Goal: Task Accomplishment & Management: Use online tool/utility

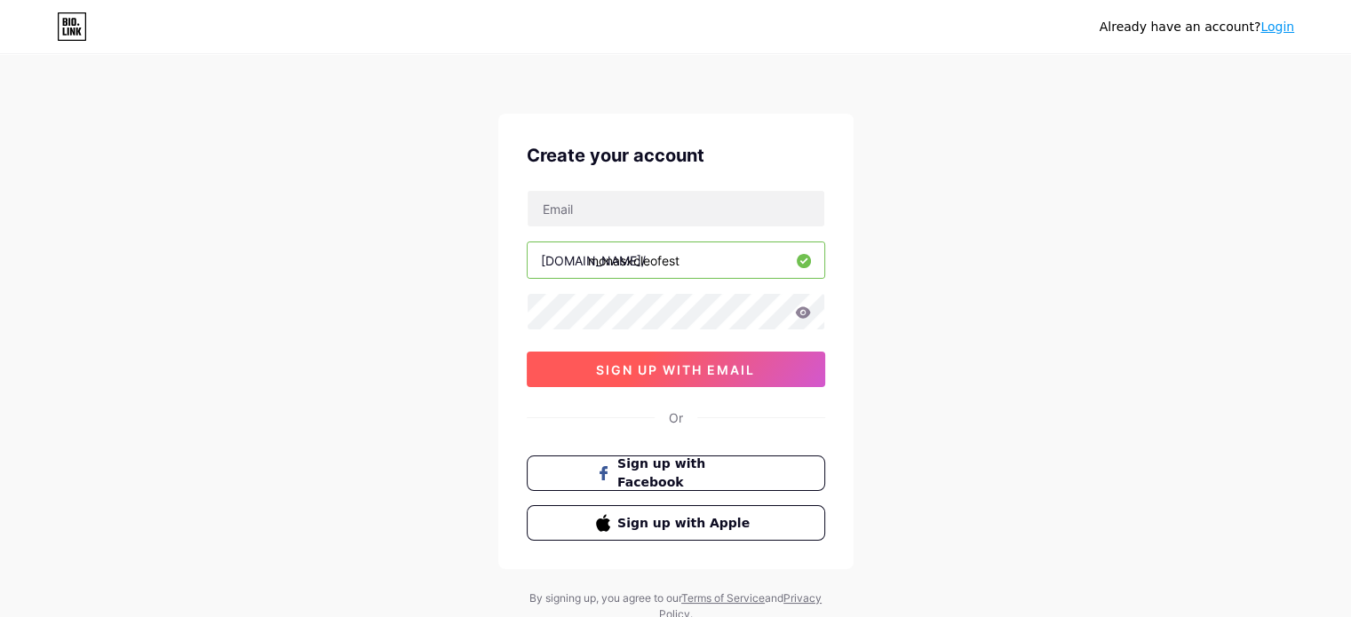
click at [648, 360] on button "sign up with email" at bounding box center [676, 370] width 298 height 36
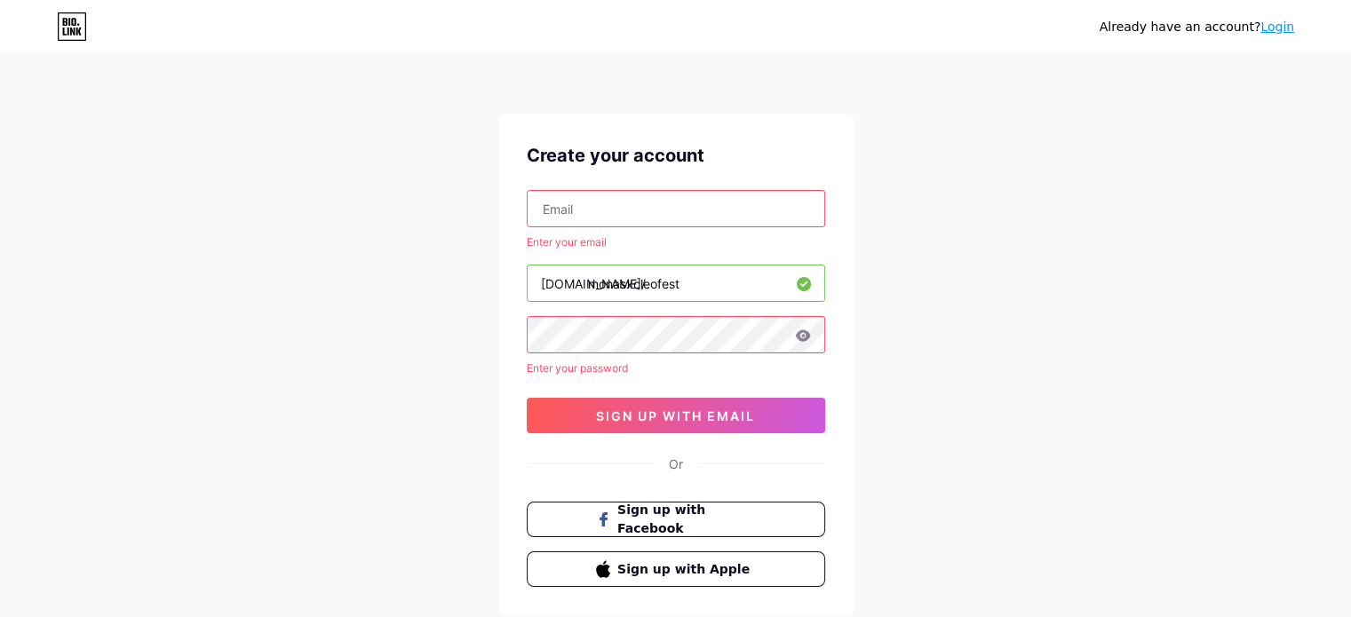
click at [600, 216] on input "text" at bounding box center [675, 209] width 297 height 36
type input "[EMAIL_ADDRESS][DOMAIN_NAME]"
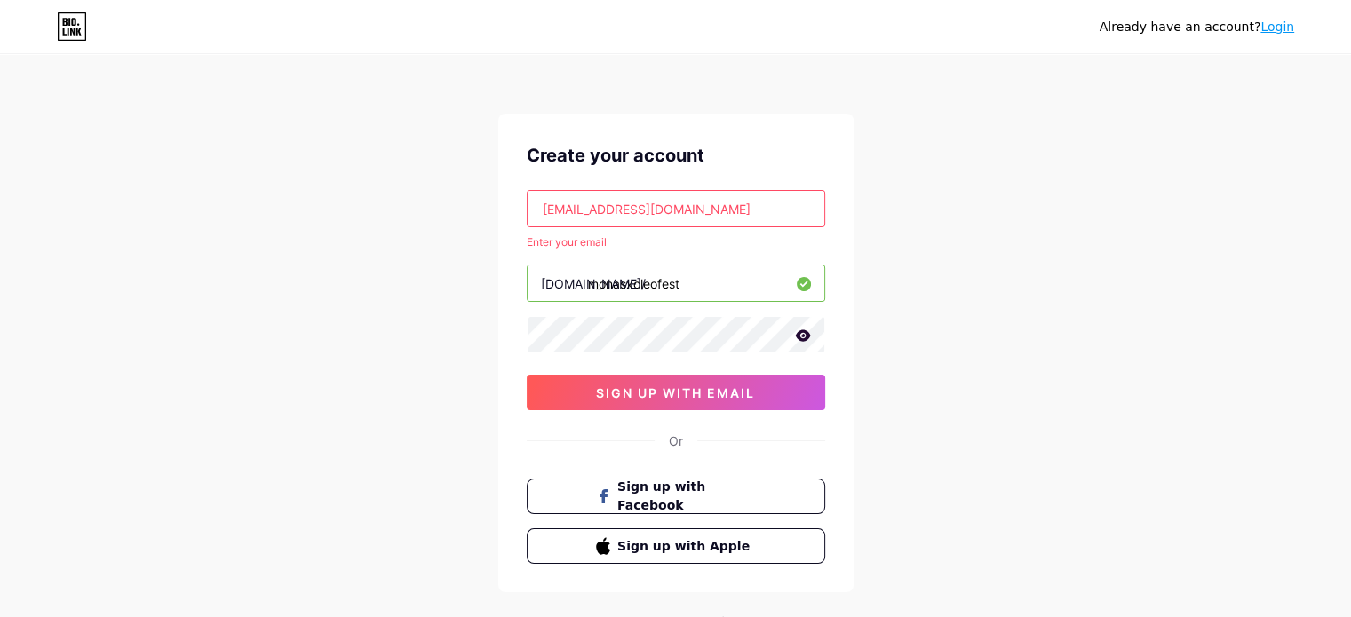
click at [802, 334] on icon at bounding box center [802, 335] width 15 height 12
click at [802, 334] on icon at bounding box center [801, 336] width 15 height 12
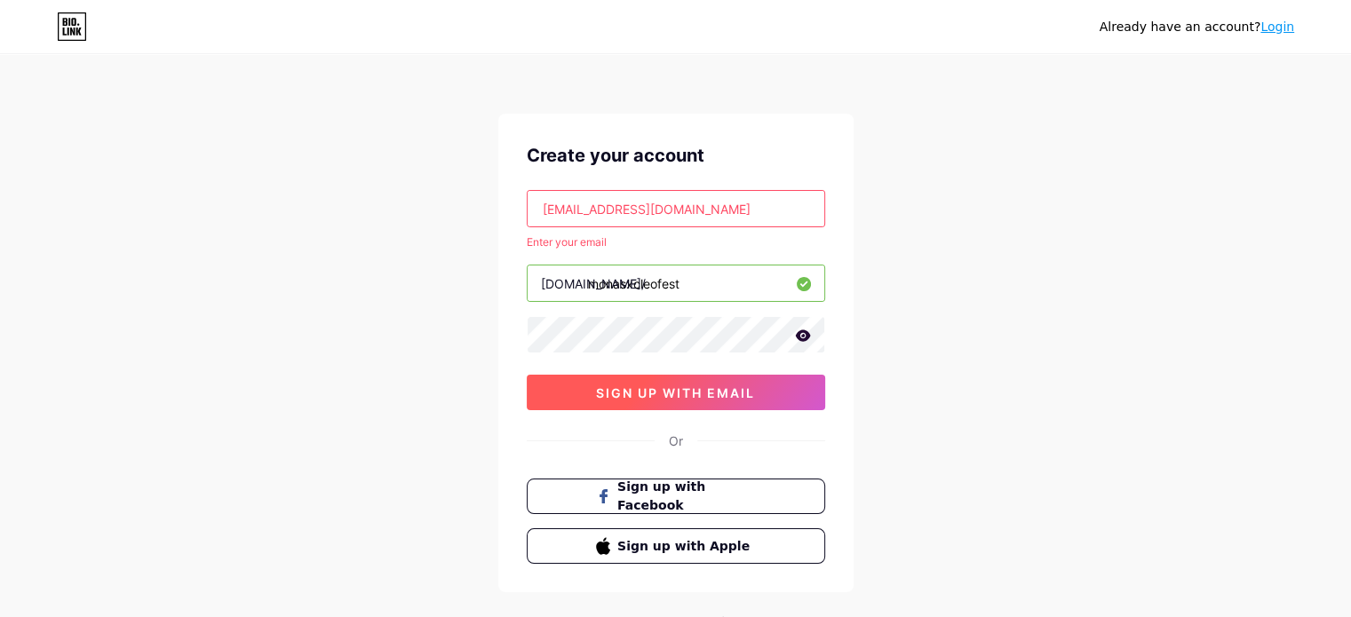
click at [691, 390] on span "sign up with email" at bounding box center [675, 392] width 159 height 15
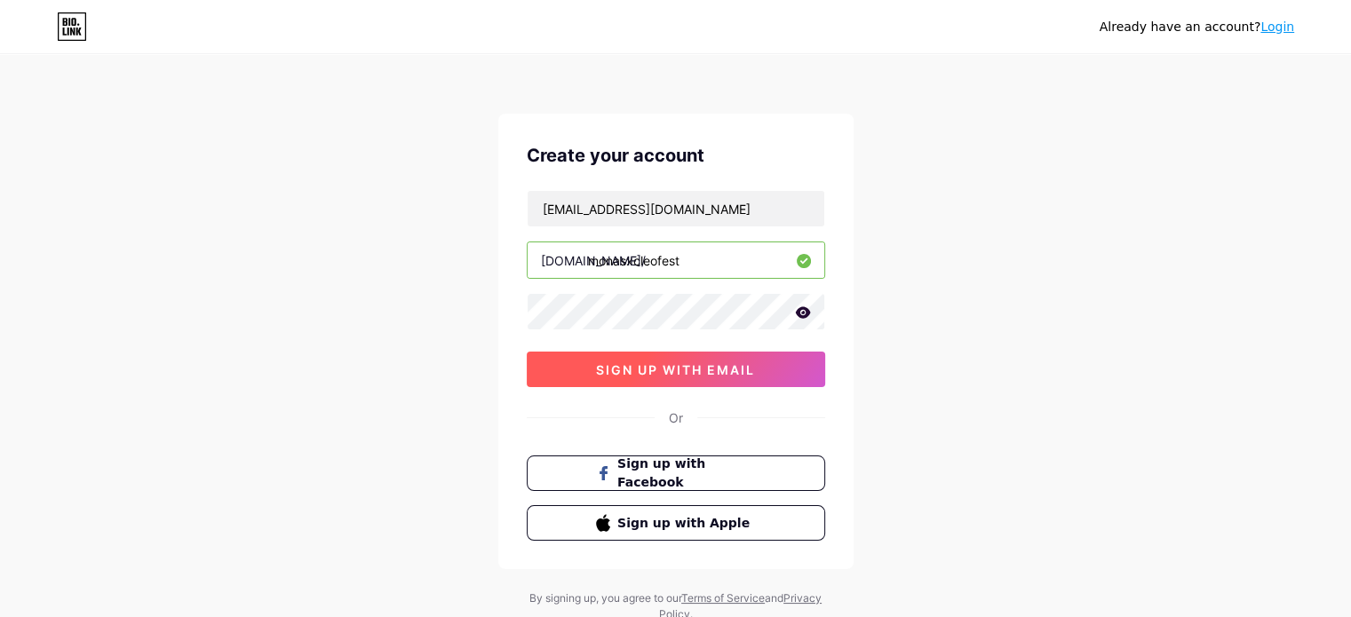
click at [599, 376] on span "sign up with email" at bounding box center [675, 369] width 159 height 15
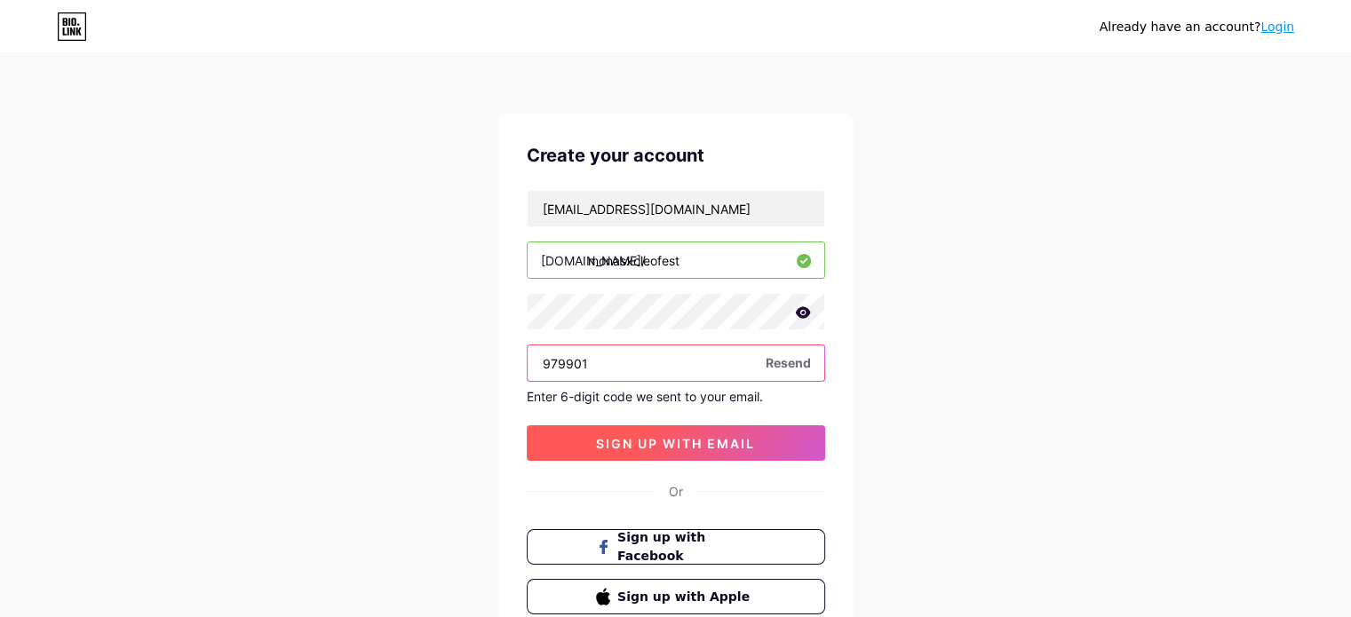
type input "979901"
click at [670, 446] on span "sign up with email" at bounding box center [675, 443] width 159 height 15
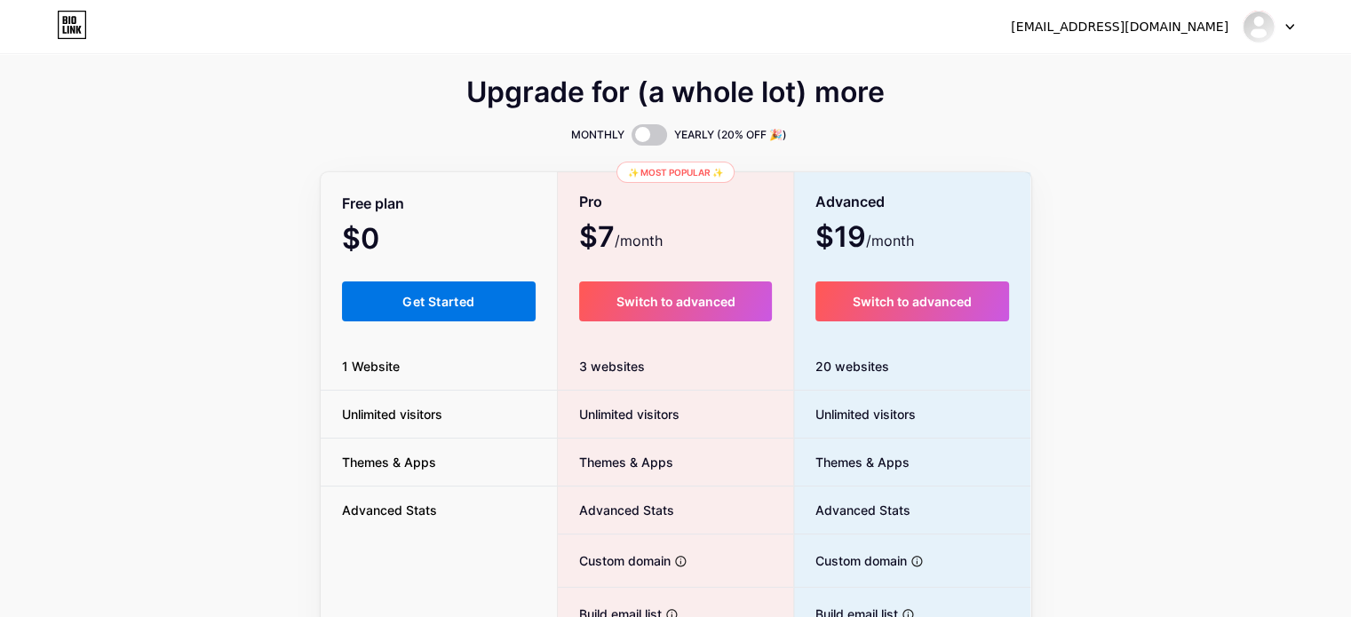
click at [479, 289] on button "Get Started" at bounding box center [439, 301] width 194 height 40
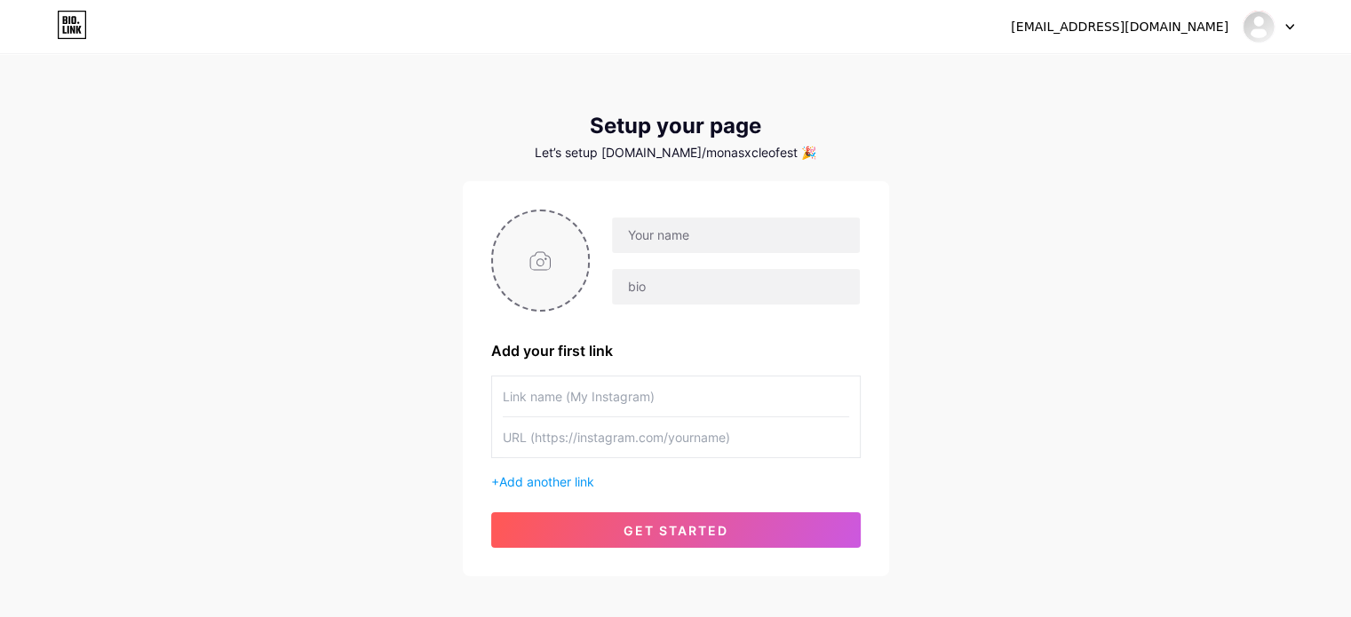
click at [562, 265] on input "file" at bounding box center [541, 260] width 96 height 99
type input "C:\fakepath\526983932_18037736903662463_8021486228788604435_n.jpg"
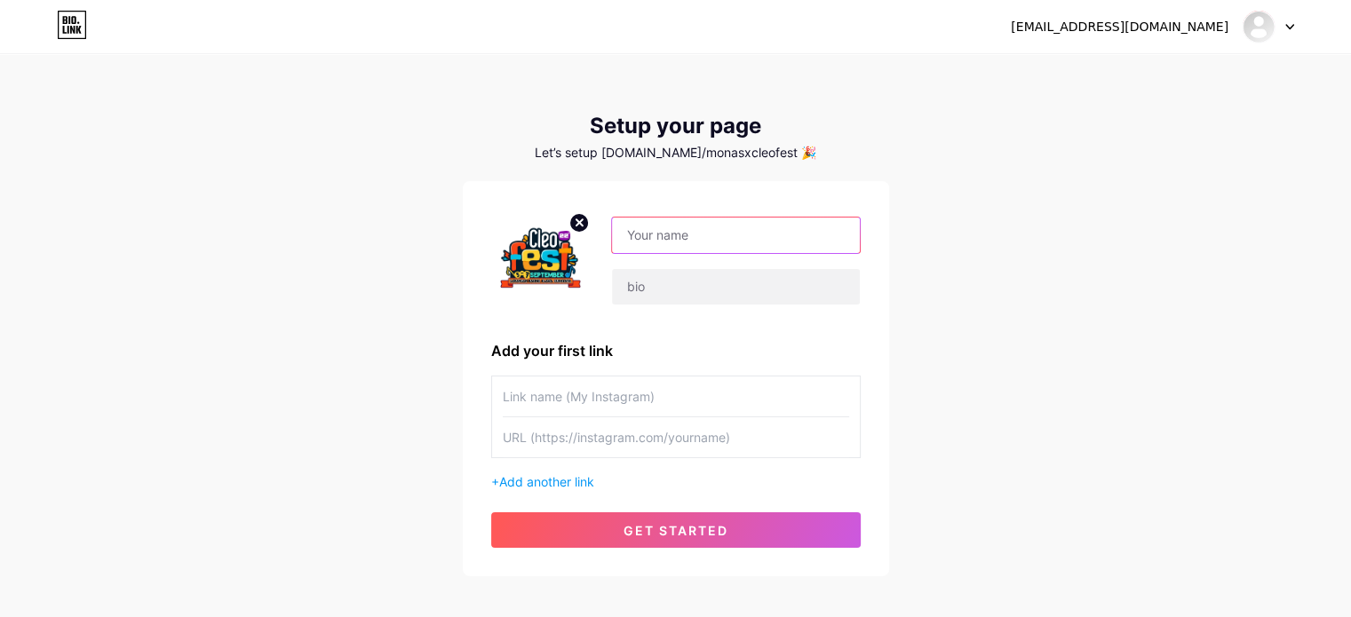
click at [651, 235] on input "text" at bounding box center [735, 236] width 247 height 36
click at [760, 242] on input "[PERSON_NAME] Masak Cleofest 2025" at bounding box center [735, 236] width 247 height 36
type input "[PERSON_NAME] Masak Cleofest Kuliner 2025"
click at [501, 483] on div "+ Add another link" at bounding box center [675, 481] width 369 height 19
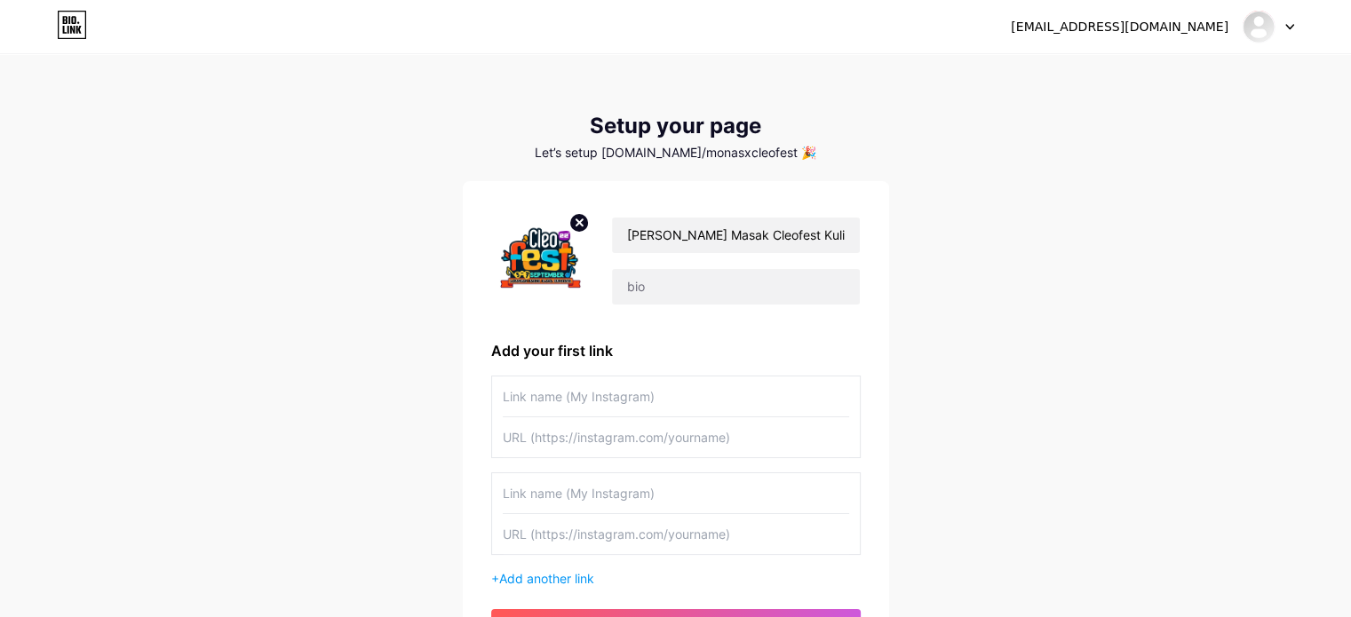
click at [570, 431] on input "text" at bounding box center [676, 437] width 346 height 40
paste input "[URL][DOMAIN_NAME]"
type input "[URL][DOMAIN_NAME]"
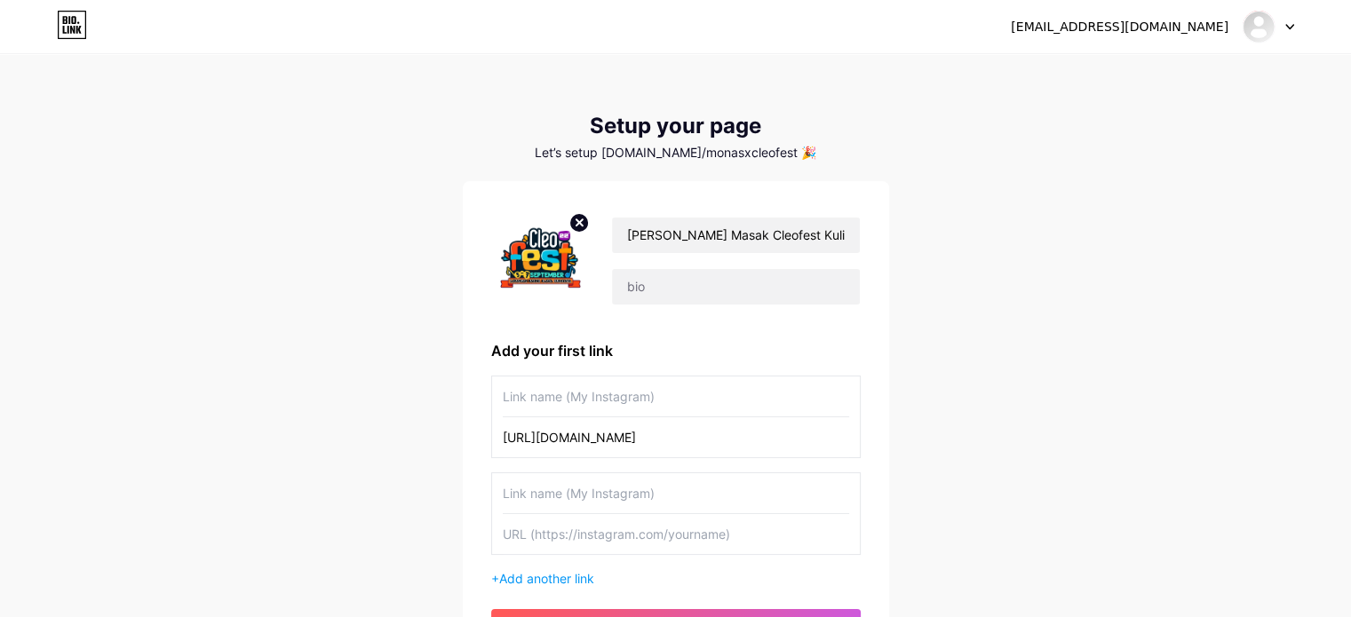
click at [558, 409] on input "text" at bounding box center [676, 396] width 346 height 40
type input "Formulir Pendaftaran"
click at [642, 291] on input "text" at bounding box center [735, 287] width 247 height 36
paste input "Halo, Sobat Kuliner! 🍳 Monas Kuliner bersama [PERSON_NAME] mempersembahkan [PER…"
drag, startPoint x: 781, startPoint y: 288, endPoint x: 741, endPoint y: 288, distance: 40.0
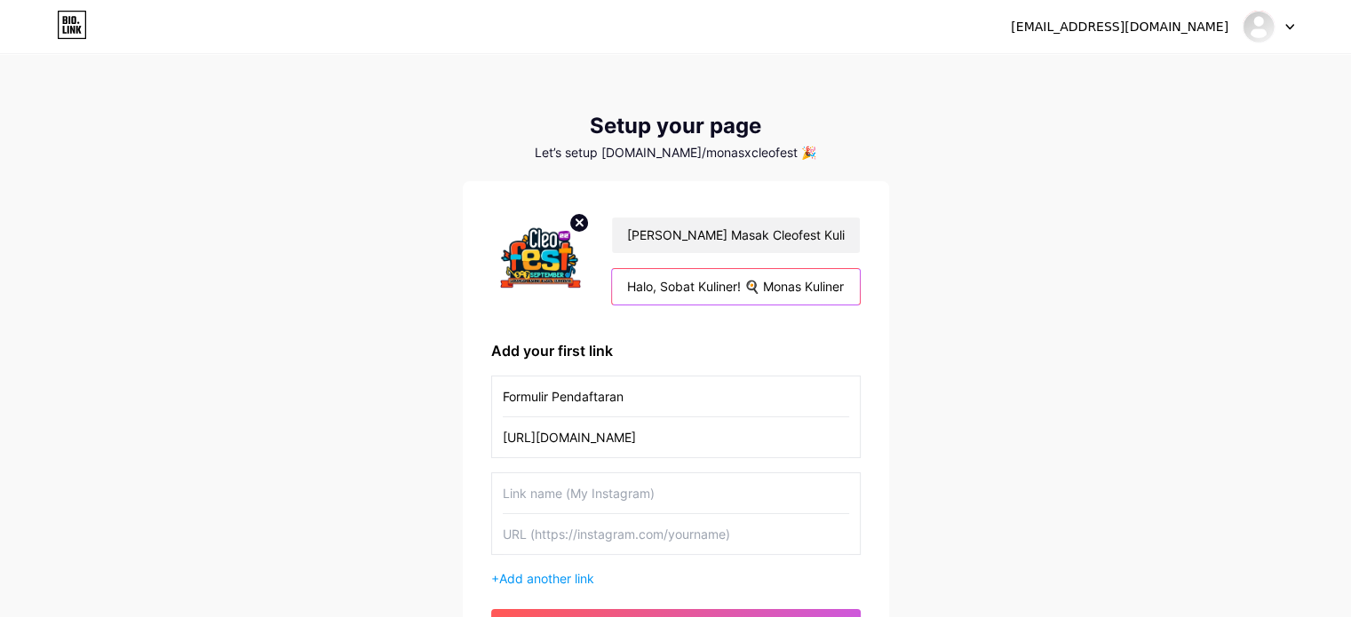
click at [741, 288] on input "Halo, Sobat Kuliner! 🍳 Monas Kuliner bersama [PERSON_NAME] mempersembahkan [PER…" at bounding box center [735, 287] width 247 height 36
click at [767, 287] on input "Halo, Sobat Kuliner! 🍳 Monas Kuliner bersama [PERSON_NAME] mempersembahkan [PER…" at bounding box center [735, 287] width 247 height 36
drag, startPoint x: 767, startPoint y: 287, endPoint x: 575, endPoint y: 325, distance: 195.6
click at [575, 325] on div "[PERSON_NAME] Masak Cleofest Kuliner 2025 Halo, Sobat Kuliner! 🍳 Monas Kuliner …" at bounding box center [675, 427] width 369 height 435
type input "Monas Kuliner bersama [PERSON_NAME] mempersembahkan [PERSON_NAME] Masak Nasi Go…"
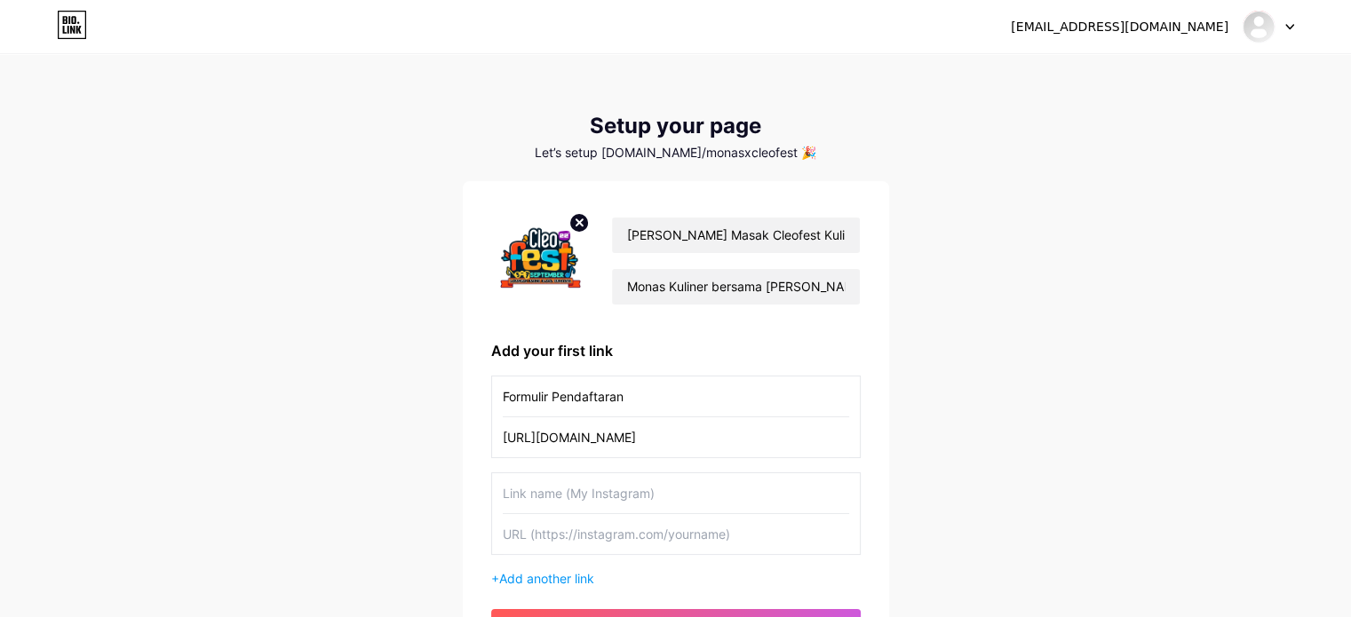
click at [479, 316] on div "[PERSON_NAME] Masak Cleofest Kuliner 2025 Monas Kuliner bersama [PERSON_NAME] m…" at bounding box center [676, 427] width 426 height 492
click at [636, 495] on input "text" at bounding box center [676, 493] width 346 height 40
click at [584, 525] on input "text" at bounding box center [676, 534] width 346 height 40
paste input "[URL][DOMAIN_NAME]"
type input "[URL][DOMAIN_NAME]"
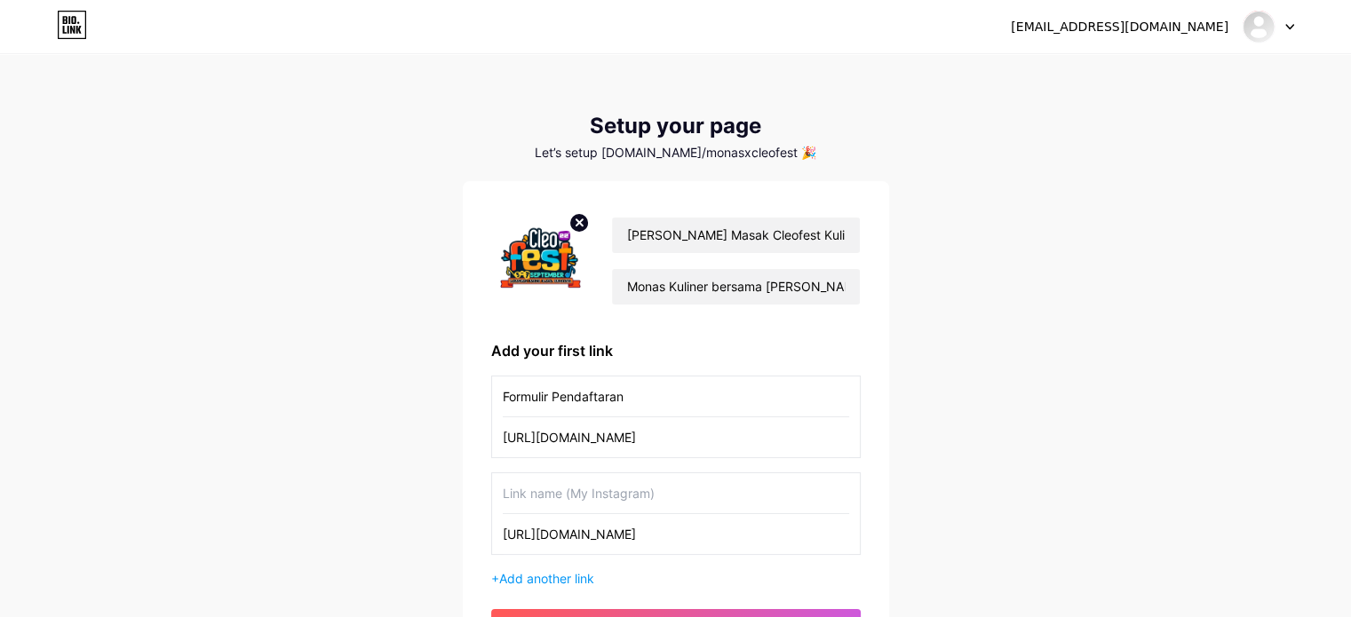
click at [570, 487] on input "text" at bounding box center [676, 493] width 346 height 40
type input "Instagram [PERSON_NAME] Festival Kuliner 2025"
click at [530, 575] on span "Add another link" at bounding box center [546, 578] width 95 height 15
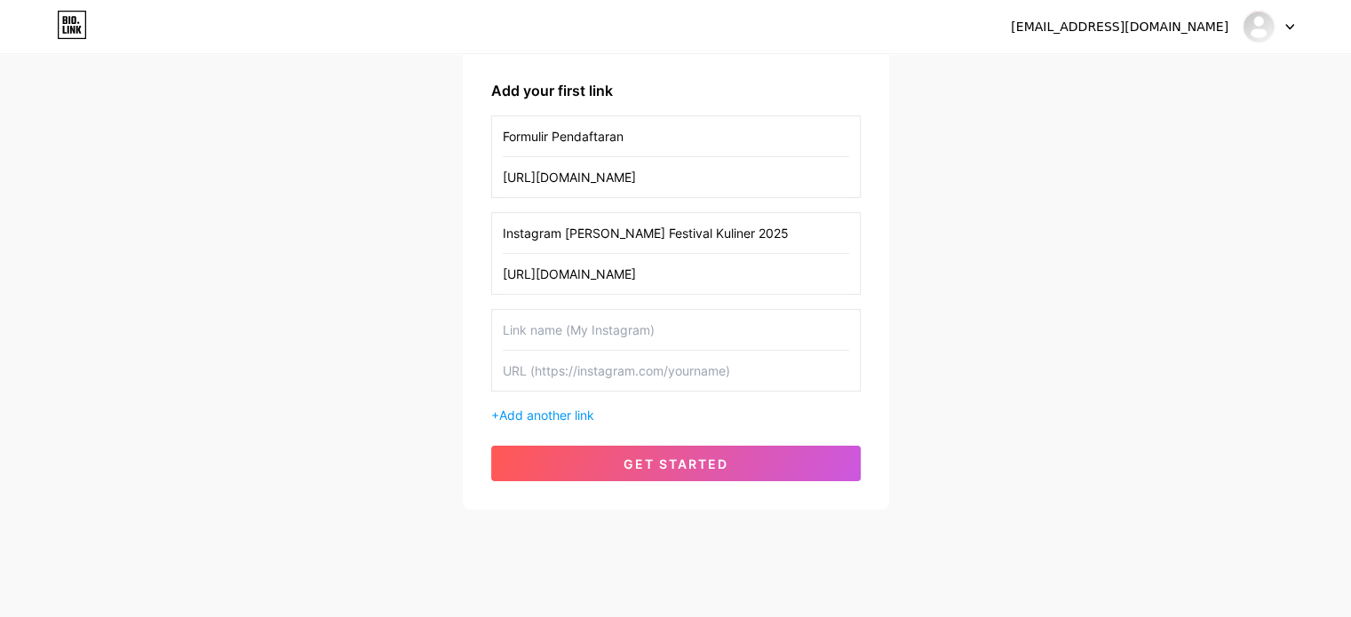
scroll to position [279, 0]
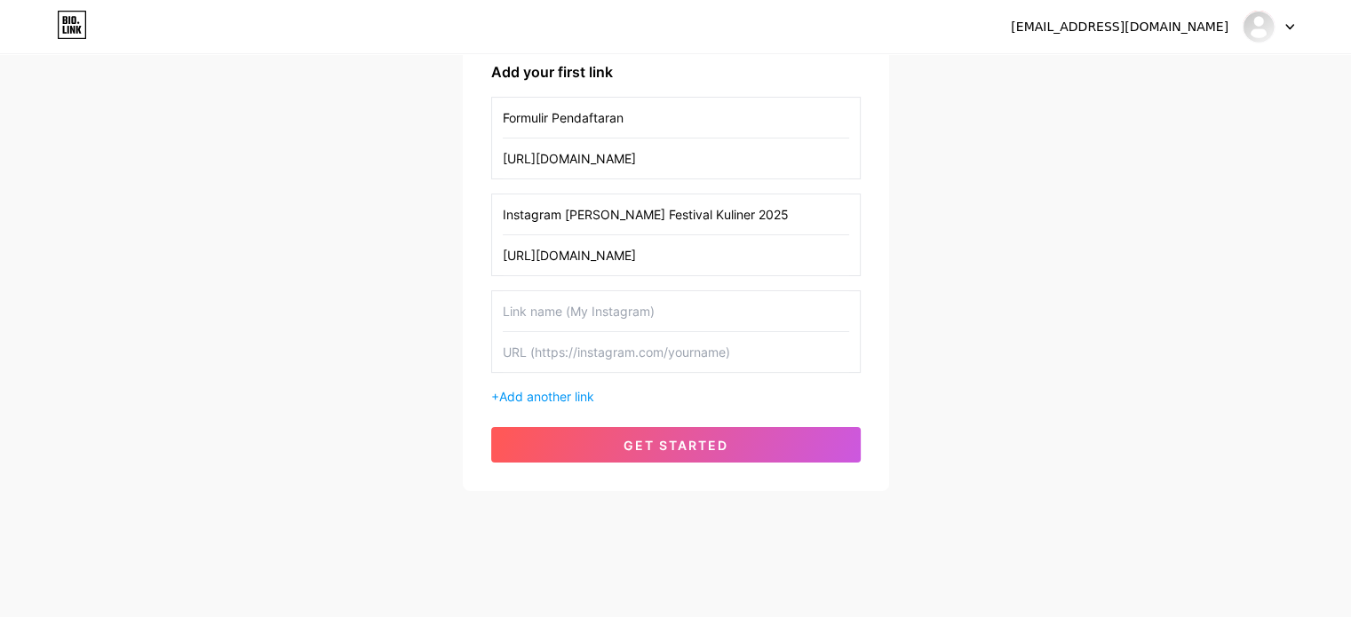
click at [724, 354] on input "text" at bounding box center [676, 352] width 346 height 40
paste input "[URL][DOMAIN_NAME]"
type input "[URL][DOMAIN_NAME]"
click at [654, 312] on input "text" at bounding box center [676, 311] width 346 height 40
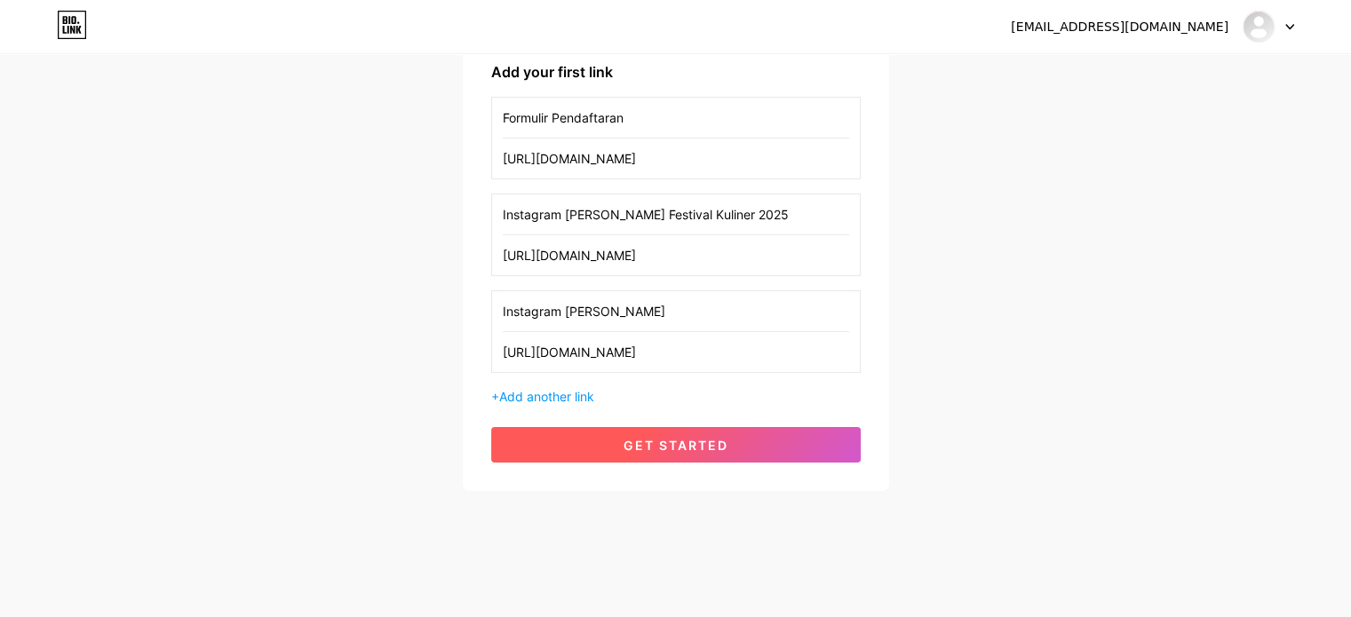
type input "Instagram [PERSON_NAME]"
click at [620, 457] on button "get started" at bounding box center [675, 445] width 369 height 36
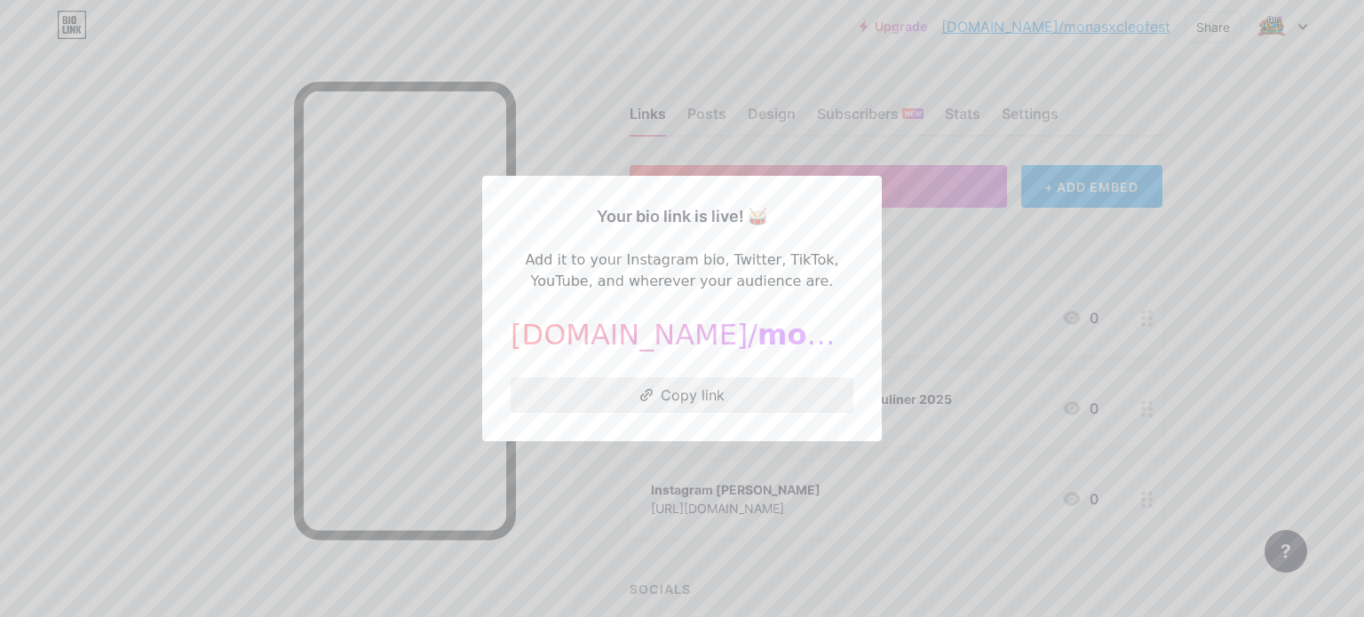
click at [777, 400] on button "Copy link" at bounding box center [682, 395] width 343 height 36
click at [938, 255] on div at bounding box center [682, 308] width 1364 height 617
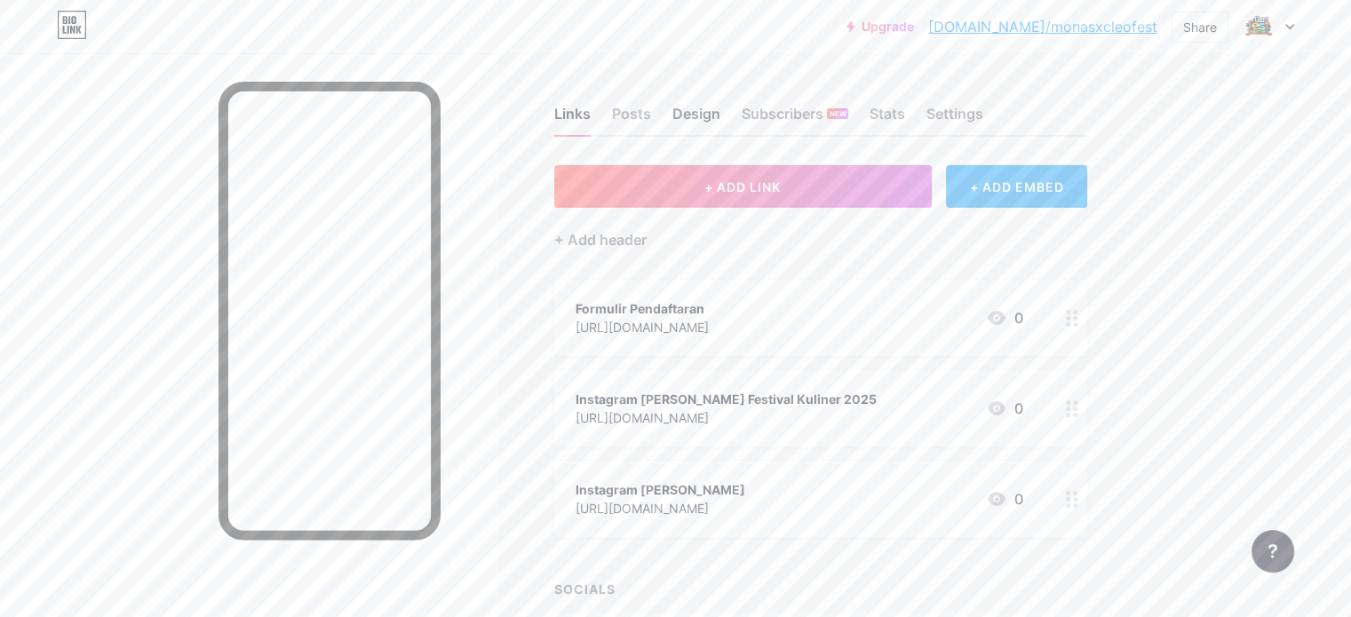
click at [720, 120] on div "Design" at bounding box center [696, 119] width 48 height 32
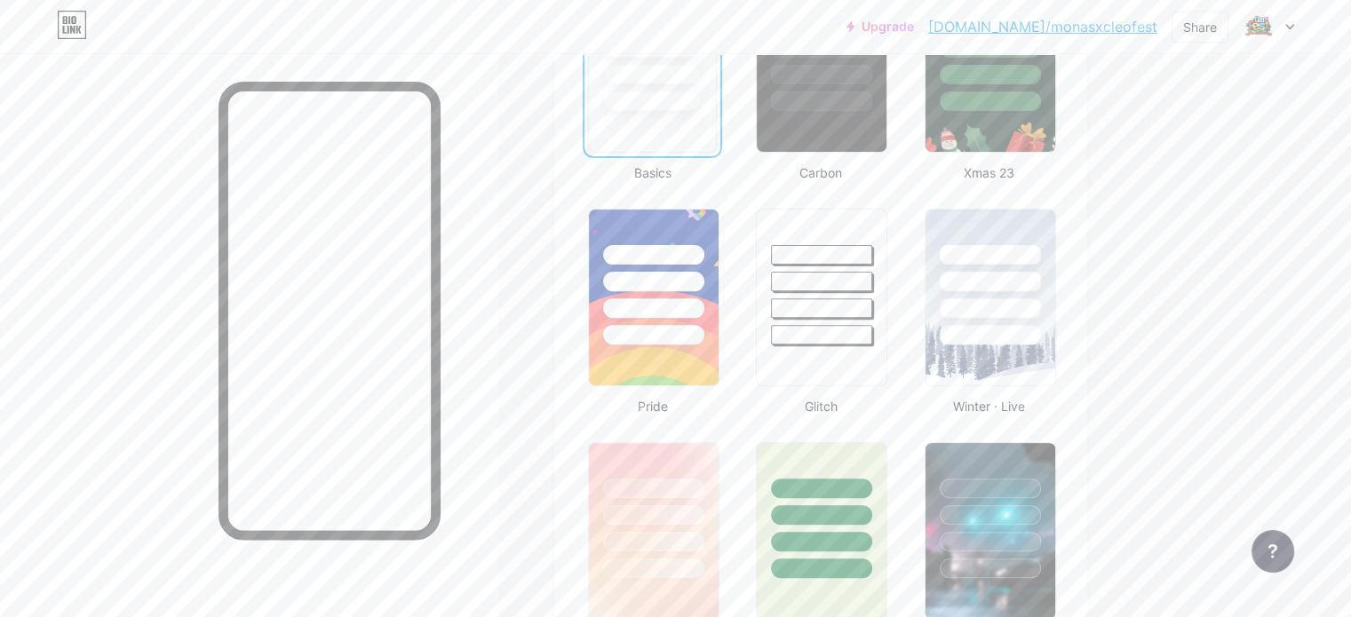
scroll to position [559, 0]
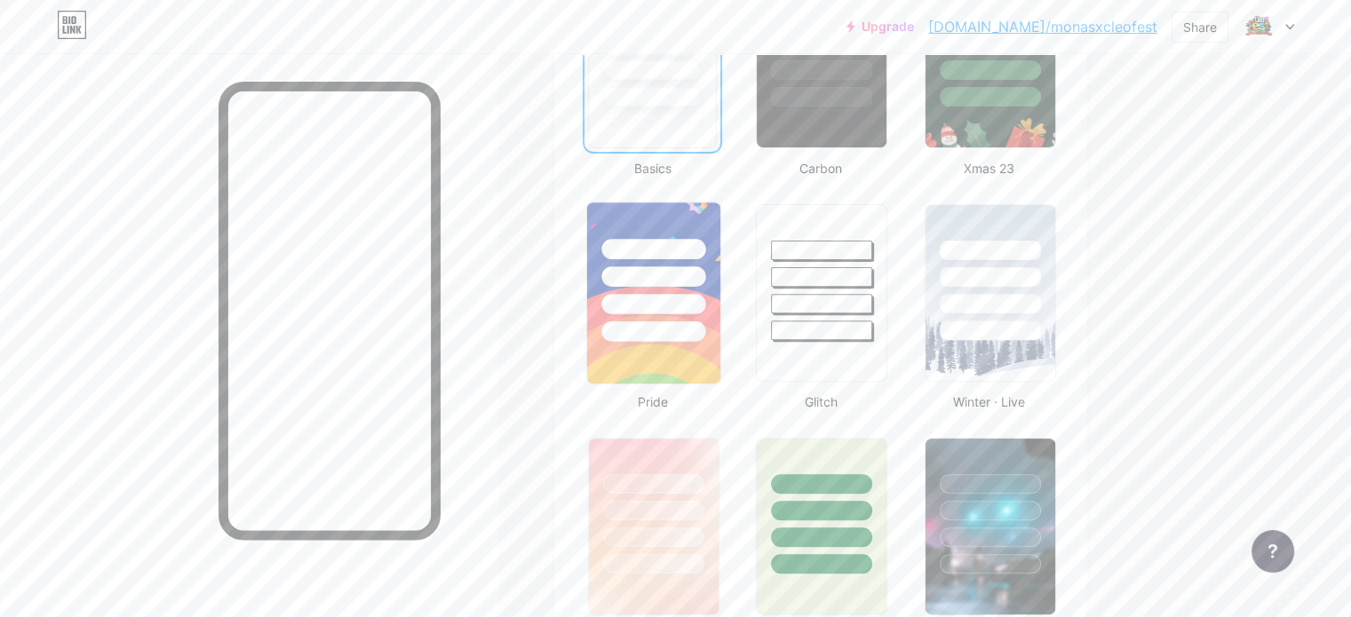
click at [720, 290] on div at bounding box center [653, 271] width 133 height 139
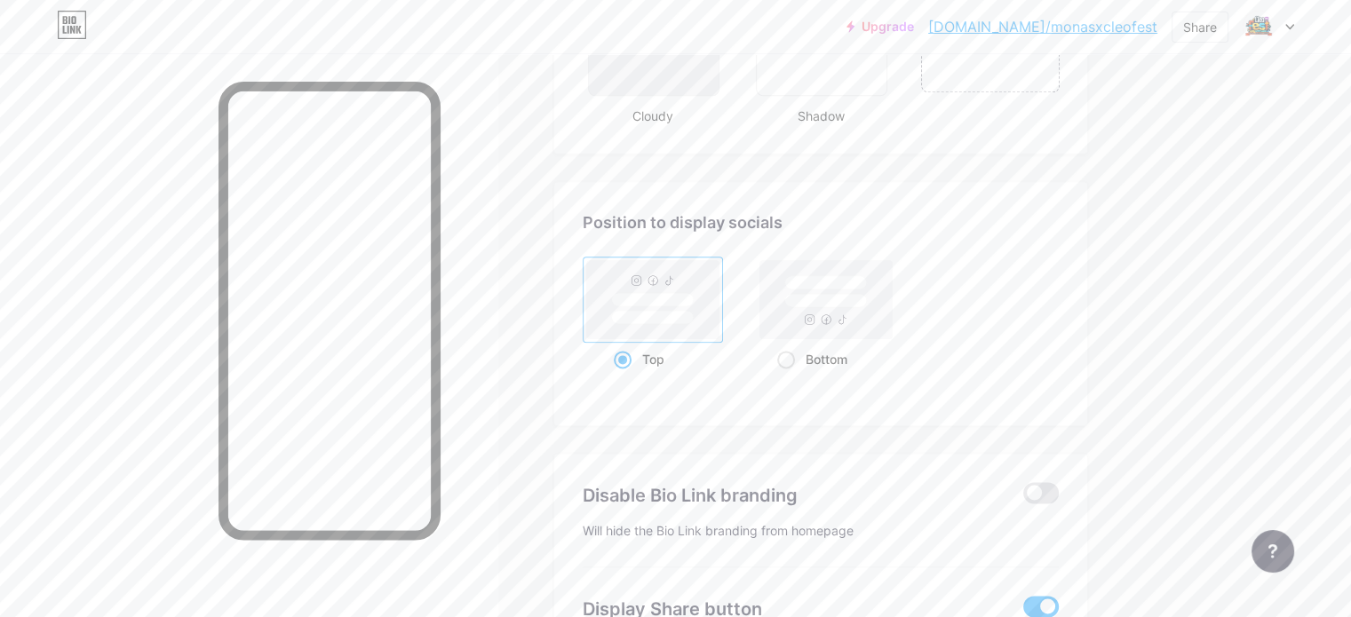
scroll to position [2243, 0]
click at [795, 358] on span at bounding box center [786, 363] width 18 height 18
click at [788, 379] on input "Bottom" at bounding box center [783, 385] width 12 height 12
radio input "true"
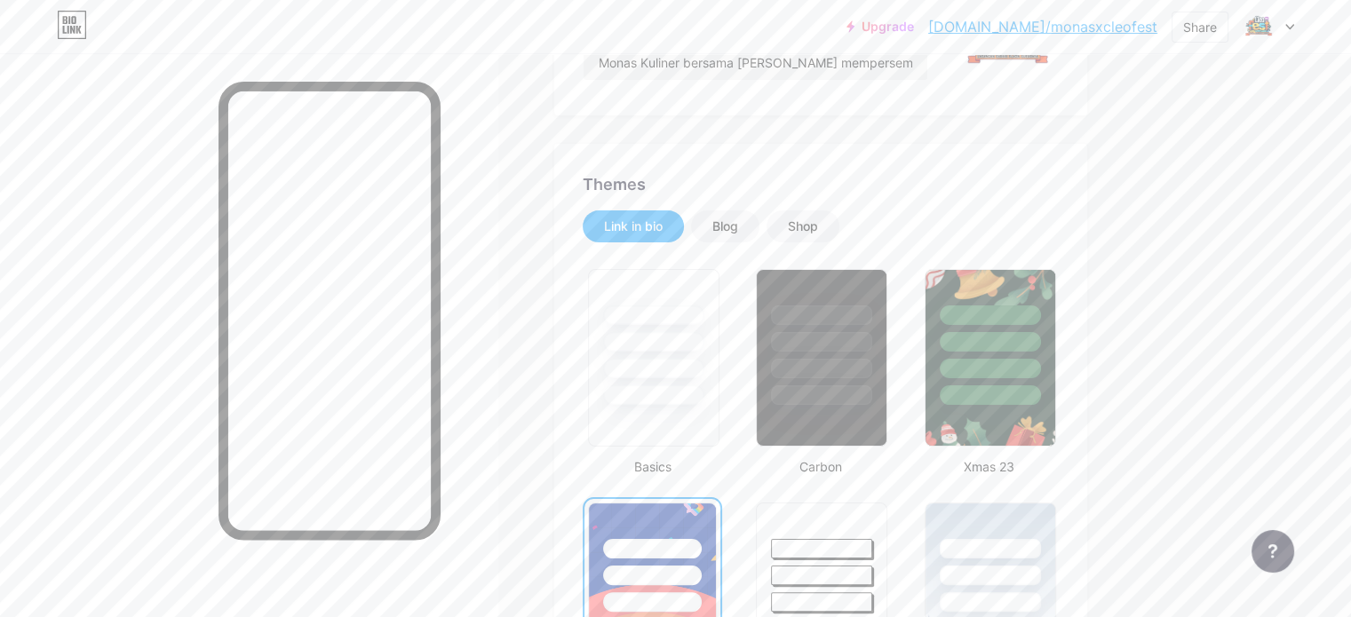
scroll to position [258, 0]
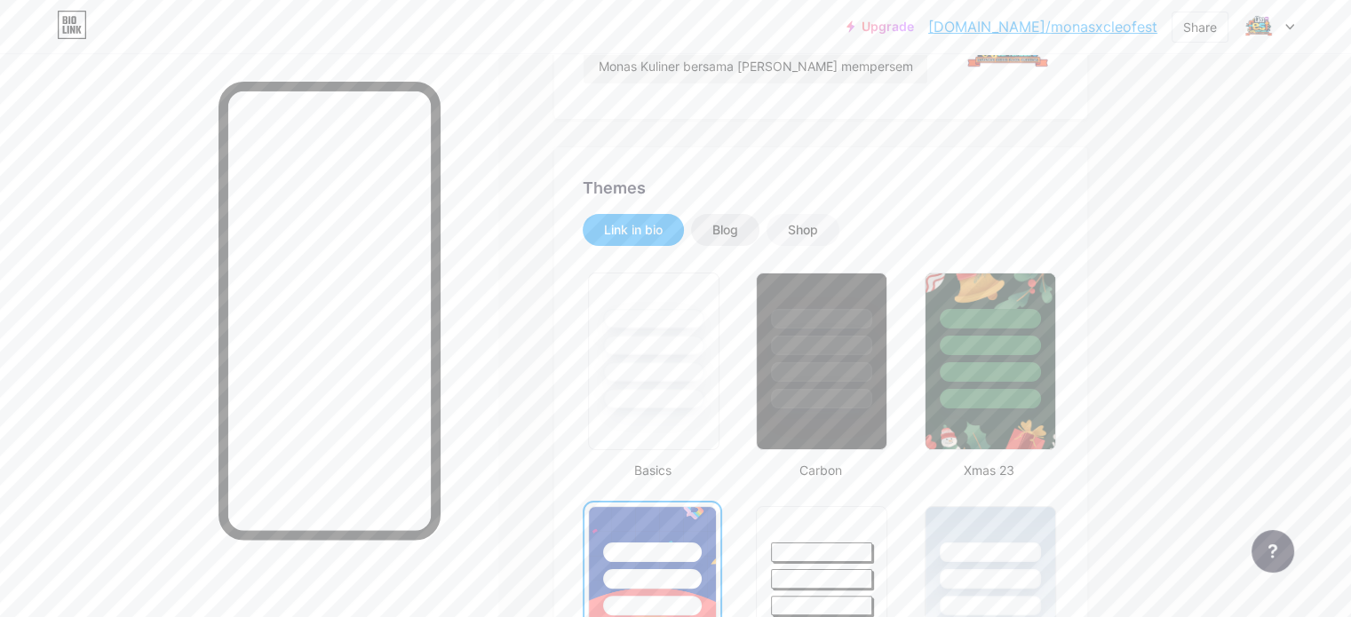
click at [738, 221] on div "Blog" at bounding box center [725, 230] width 26 height 18
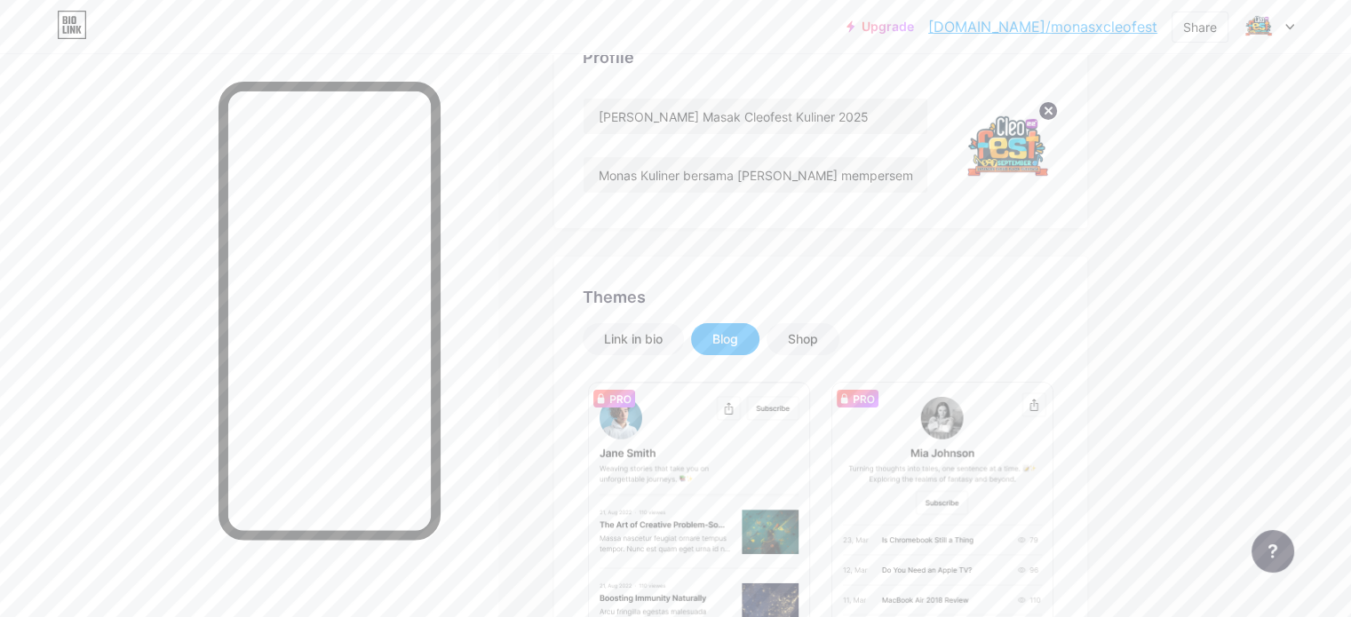
scroll to position [136, 0]
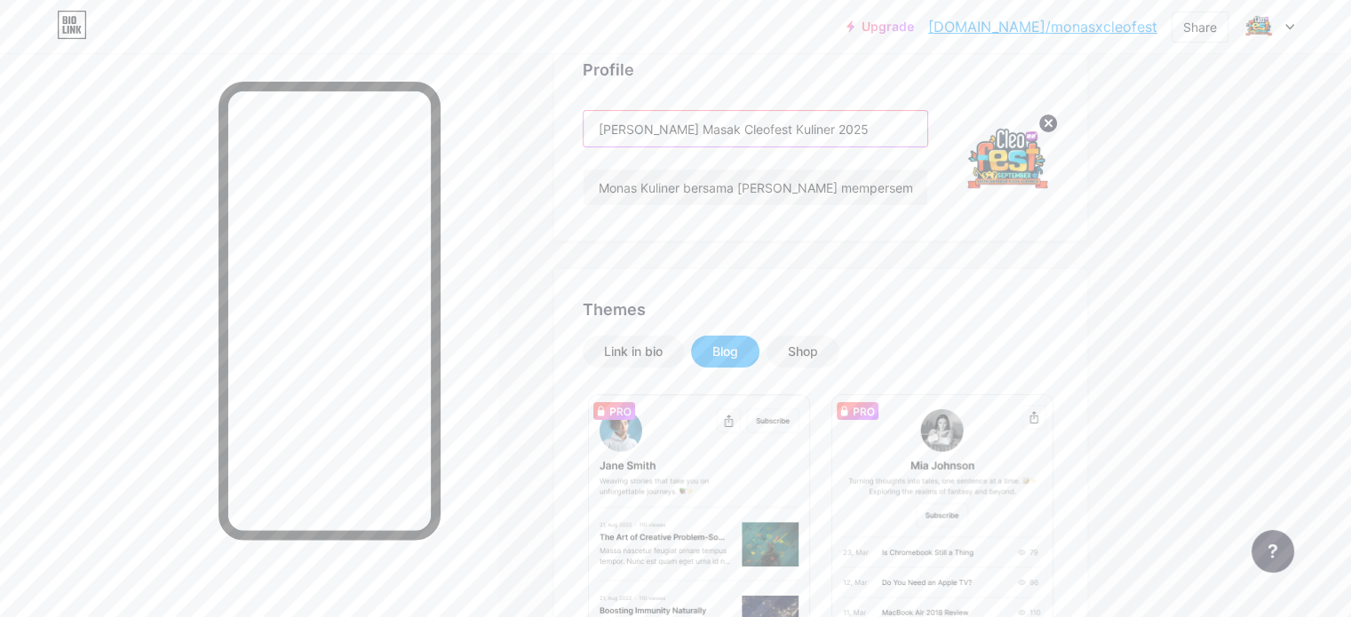
click at [764, 125] on input "[PERSON_NAME] Masak Cleofest Kuliner 2025" at bounding box center [755, 129] width 344 height 36
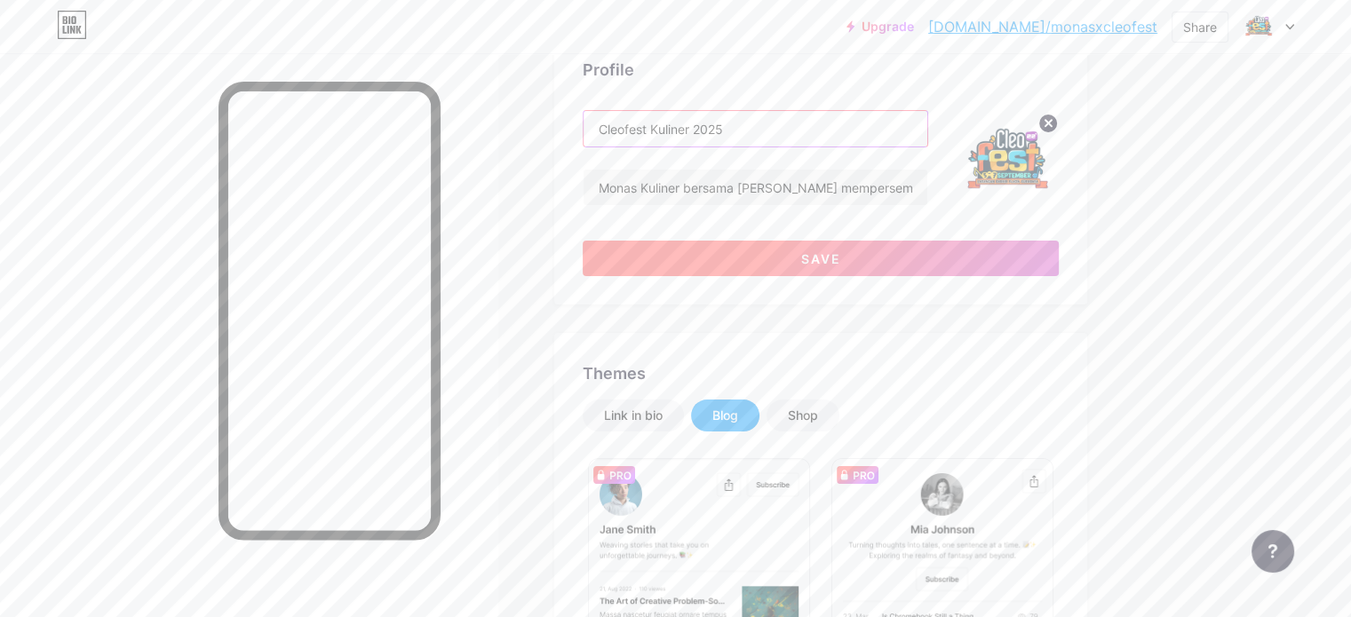
type input "Cleofest Kuliner 2025"
click at [771, 248] on button "Save" at bounding box center [820, 259] width 476 height 36
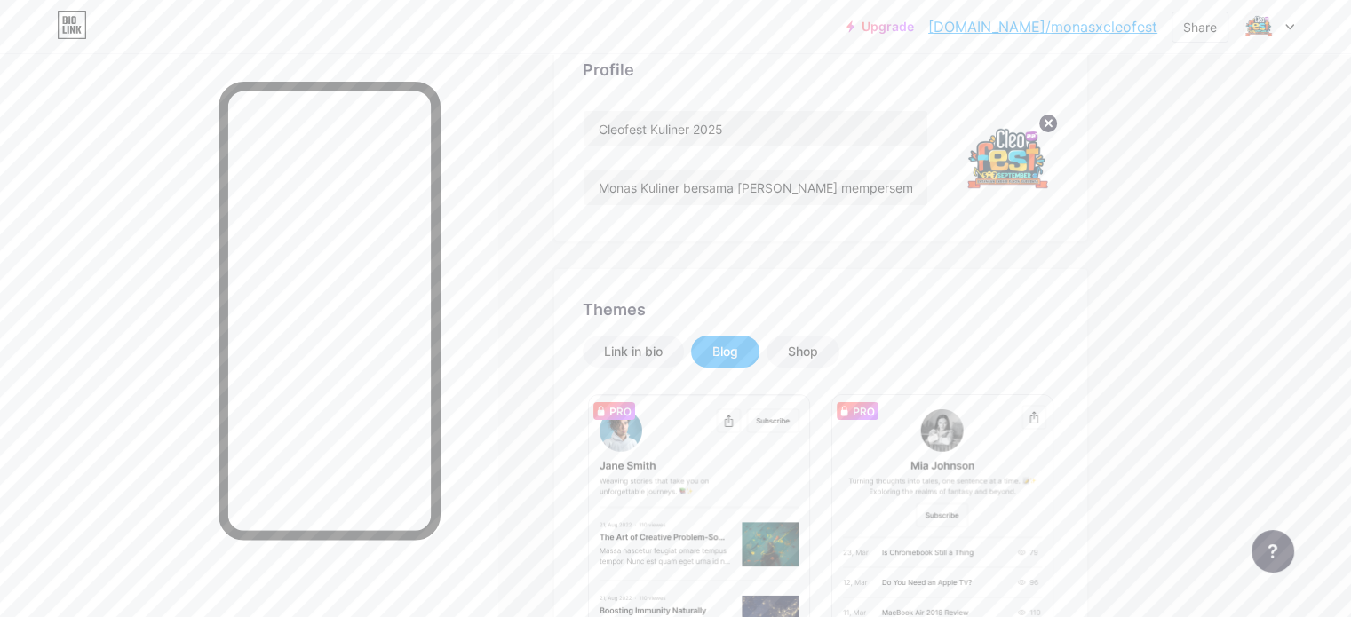
scroll to position [0, 0]
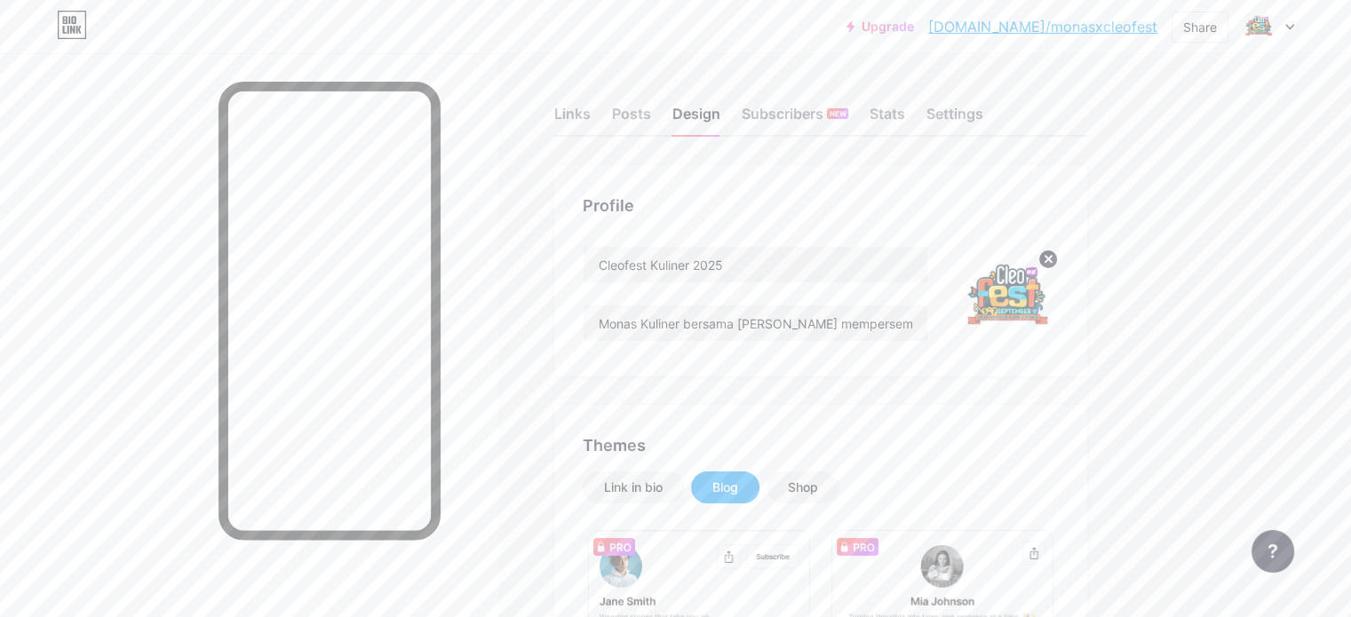
click at [728, 116] on div "Links Posts Design Subscribers NEW Stats Settings" at bounding box center [820, 106] width 533 height 62
click at [651, 116] on div "Posts" at bounding box center [631, 119] width 39 height 32
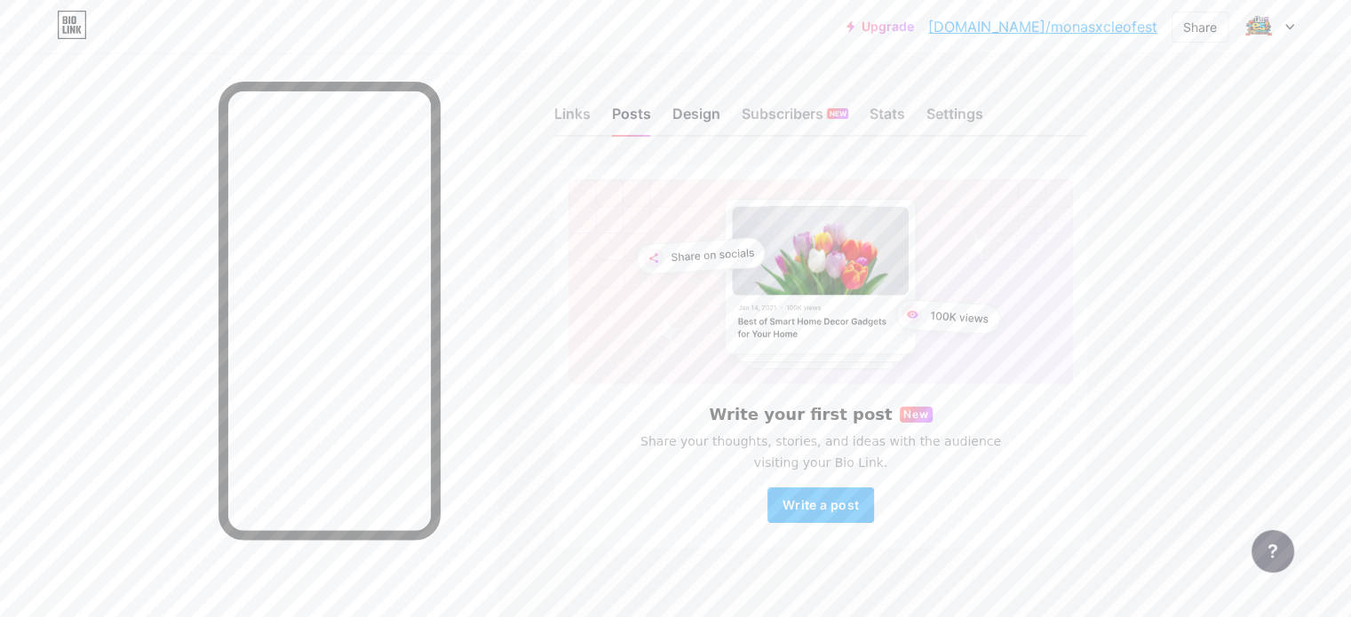
click at [720, 113] on div "Design" at bounding box center [696, 119] width 48 height 32
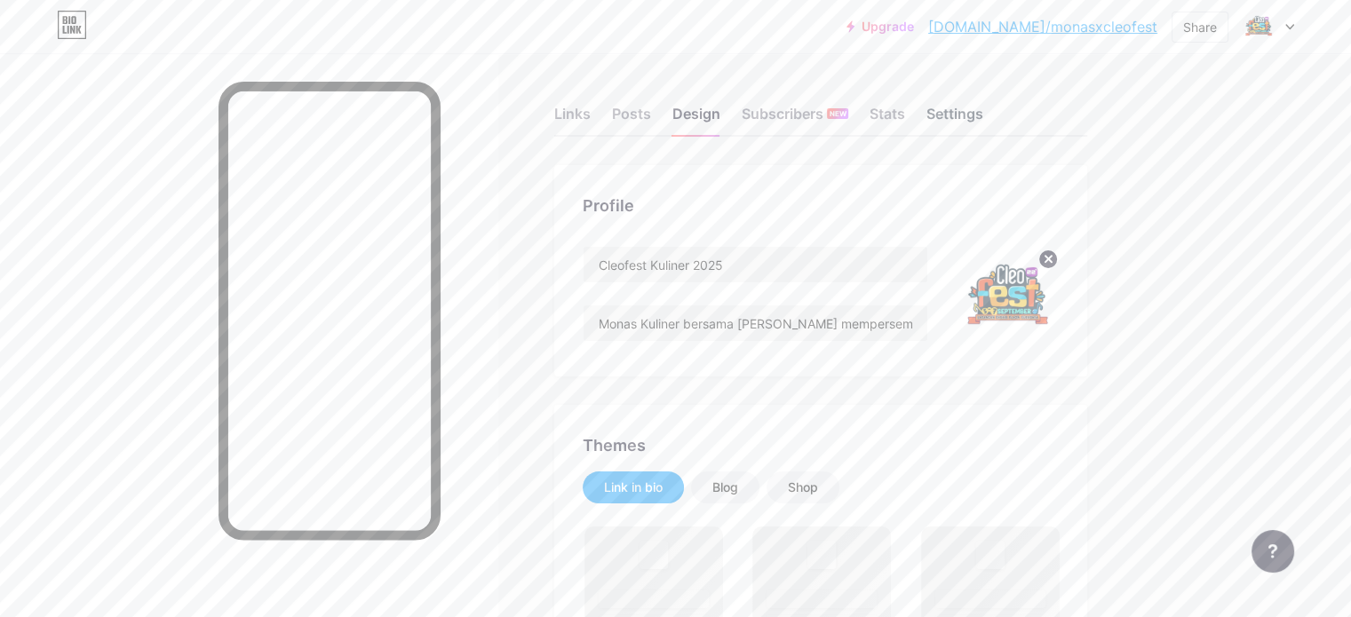
click at [983, 108] on div "Settings" at bounding box center [954, 119] width 57 height 32
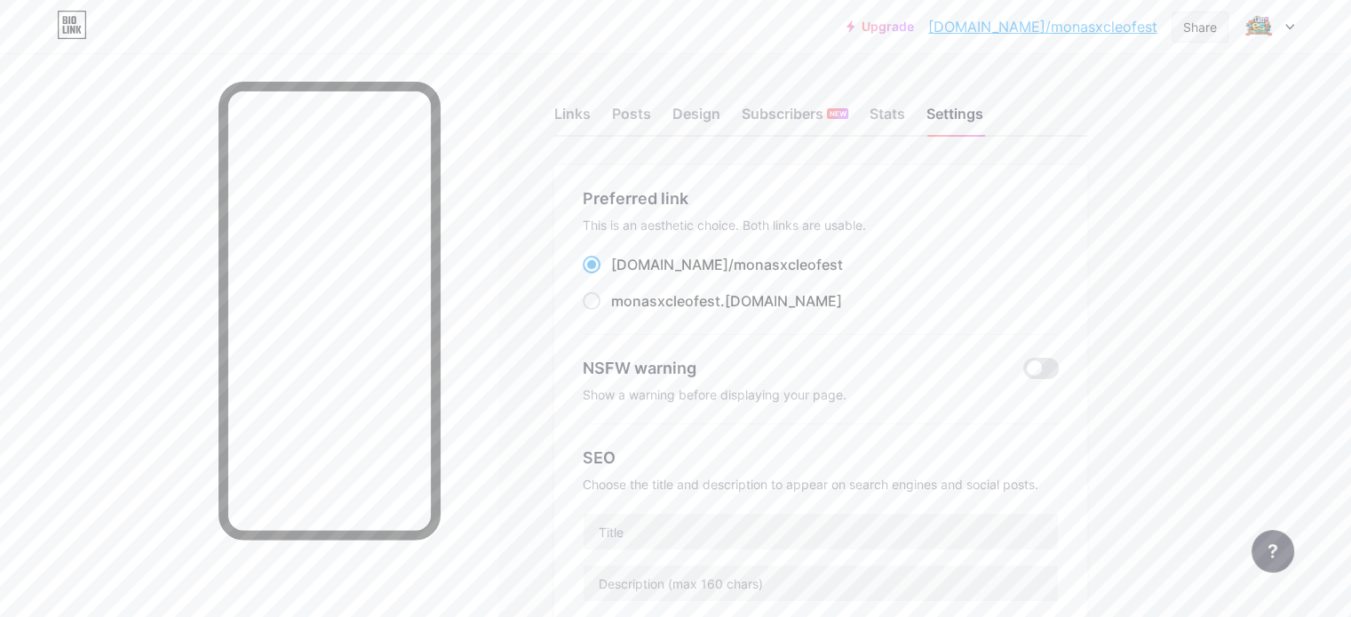
click at [1186, 26] on div "Share" at bounding box center [1200, 27] width 34 height 19
click at [1129, 91] on div "Copy link" at bounding box center [1095, 91] width 265 height 43
